Goal: Information Seeking & Learning: Find specific page/section

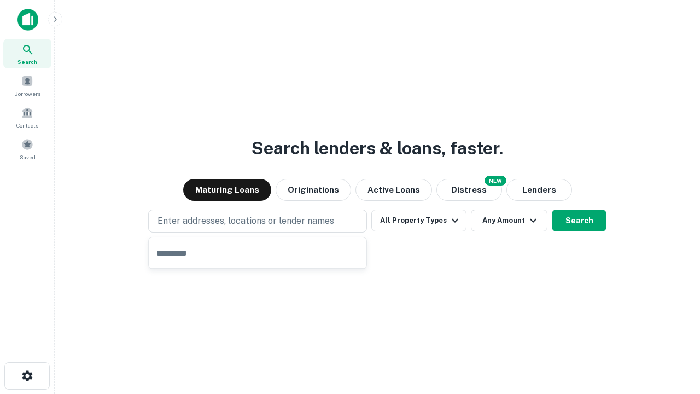
type input "**********"
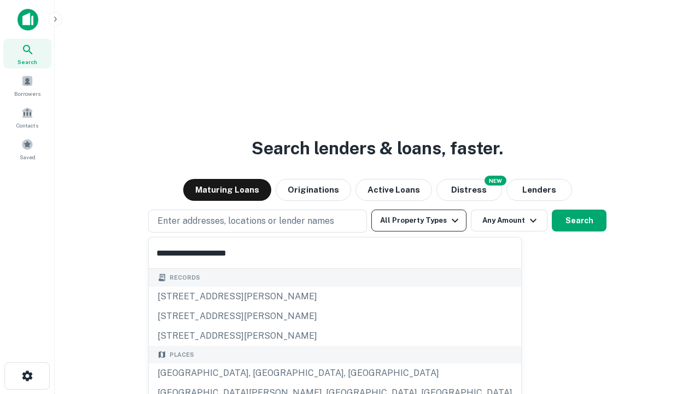
click at [261, 373] on div "[GEOGRAPHIC_DATA], [GEOGRAPHIC_DATA], [GEOGRAPHIC_DATA]" at bounding box center [335, 373] width 372 height 20
click at [419, 220] on button "All Property Types" at bounding box center [418, 220] width 95 height 22
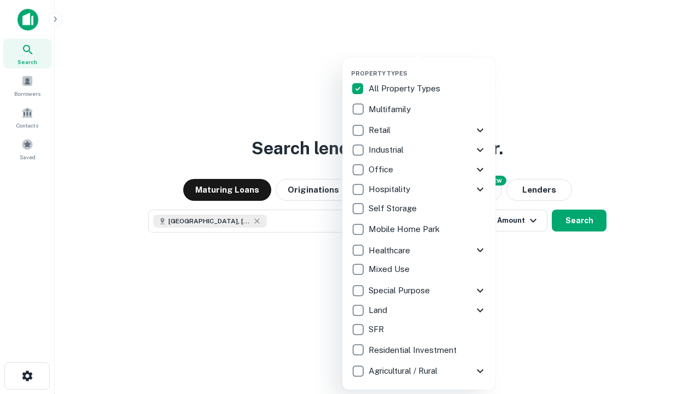
click at [428, 66] on button "button" at bounding box center [427, 66] width 153 height 1
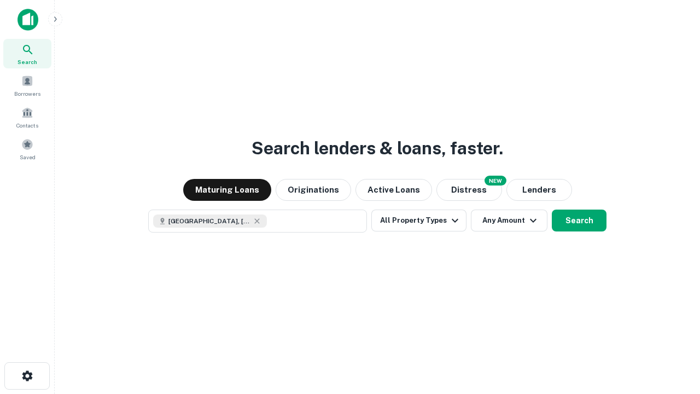
scroll to position [17, 0]
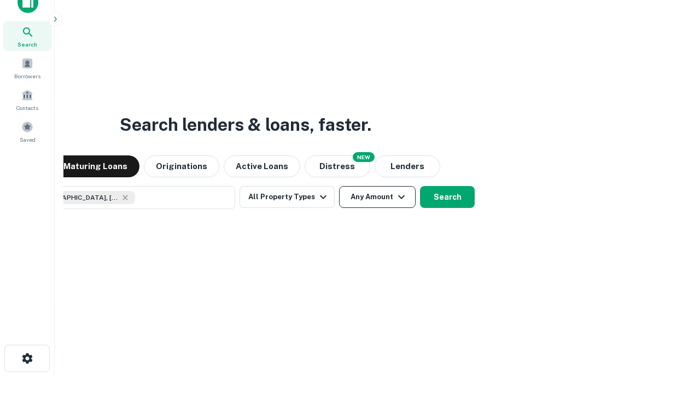
click at [339, 186] on button "Any Amount" at bounding box center [377, 197] width 77 height 22
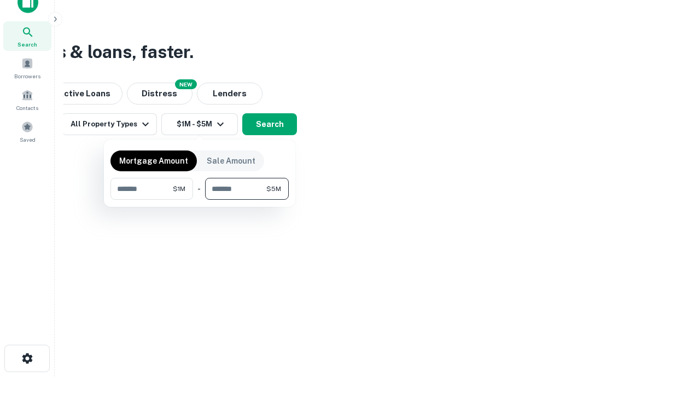
type input "*******"
click at [200, 200] on button "button" at bounding box center [199, 200] width 178 height 1
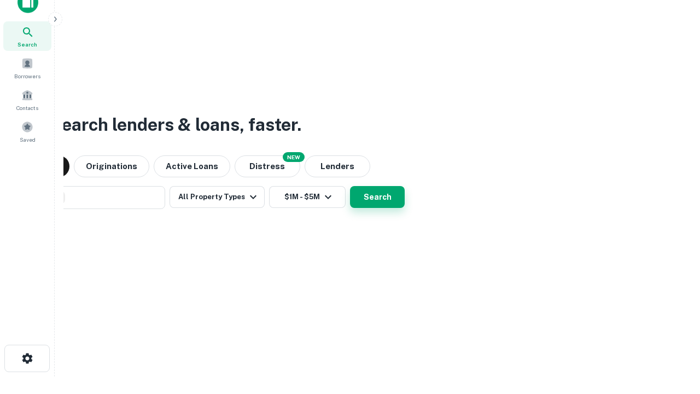
click at [350, 186] on button "Search" at bounding box center [377, 197] width 55 height 22
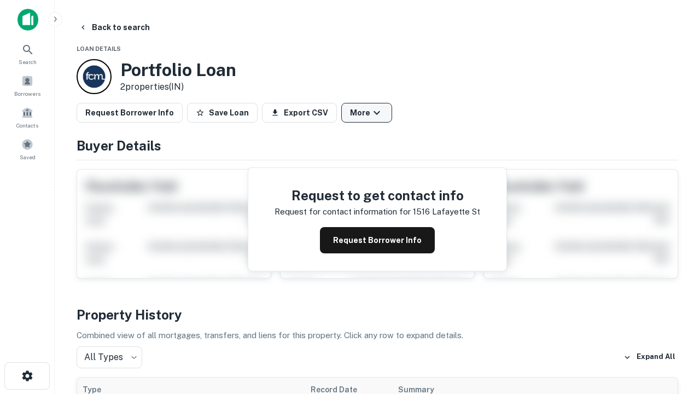
click at [366, 113] on button "More" at bounding box center [366, 113] width 51 height 20
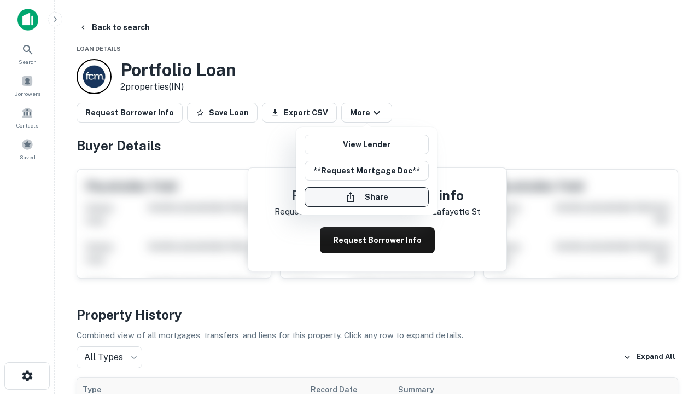
click at [366, 197] on button "Share" at bounding box center [367, 197] width 124 height 20
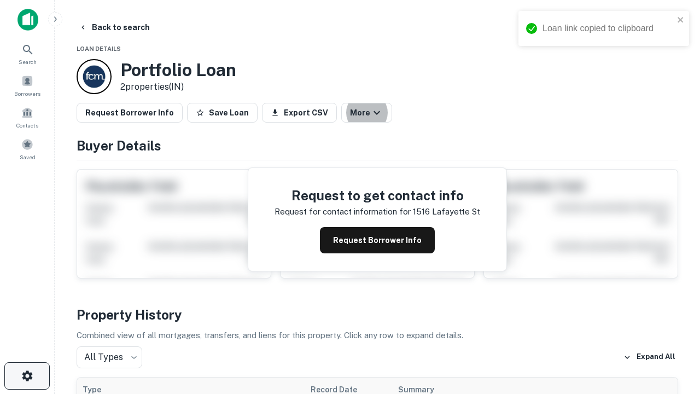
click at [27, 376] on icon "button" at bounding box center [27, 375] width 13 height 13
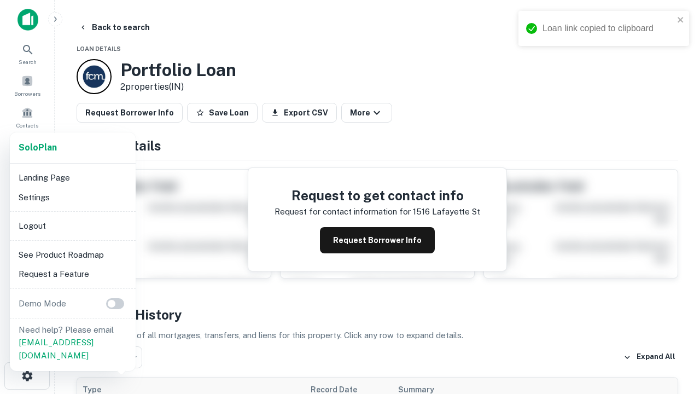
click at [72, 225] on li "Logout" at bounding box center [72, 226] width 117 height 20
